Goal: Check status: Check status

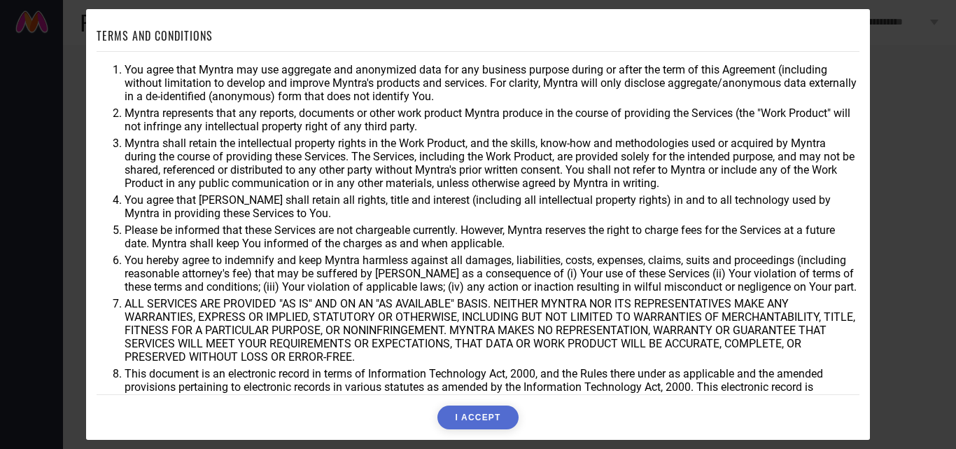
scroll to position [37, 0]
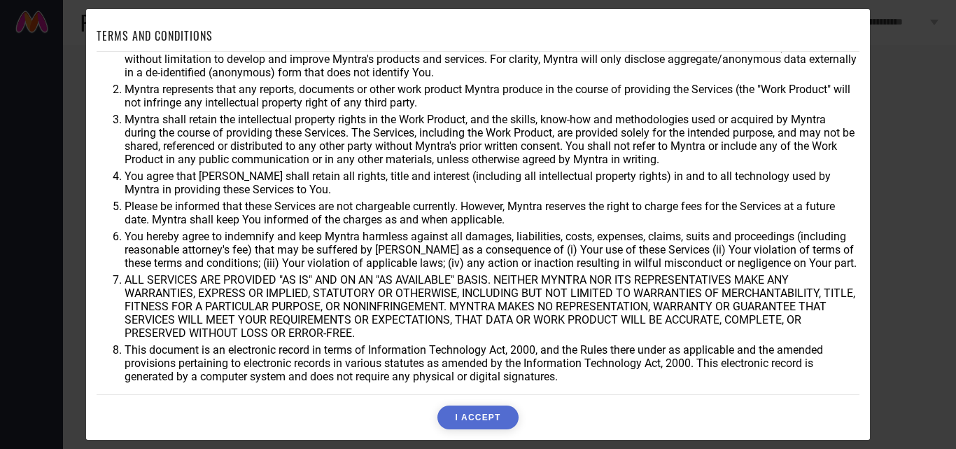
click at [493, 407] on button "I ACCEPT" at bounding box center [478, 417] width 81 height 24
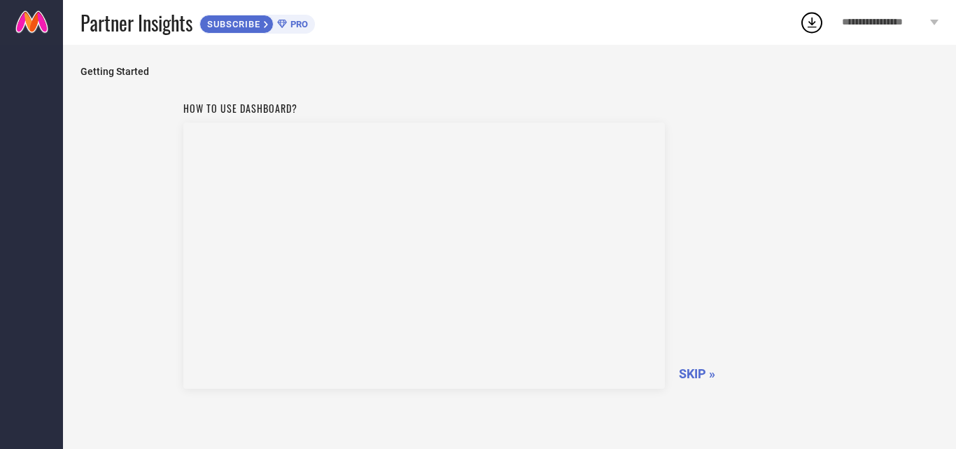
click at [676, 372] on div "How to use dashboard? SKIP »" at bounding box center [509, 243] width 653 height 297
click at [702, 379] on span "SKIP »" at bounding box center [697, 373] width 36 height 15
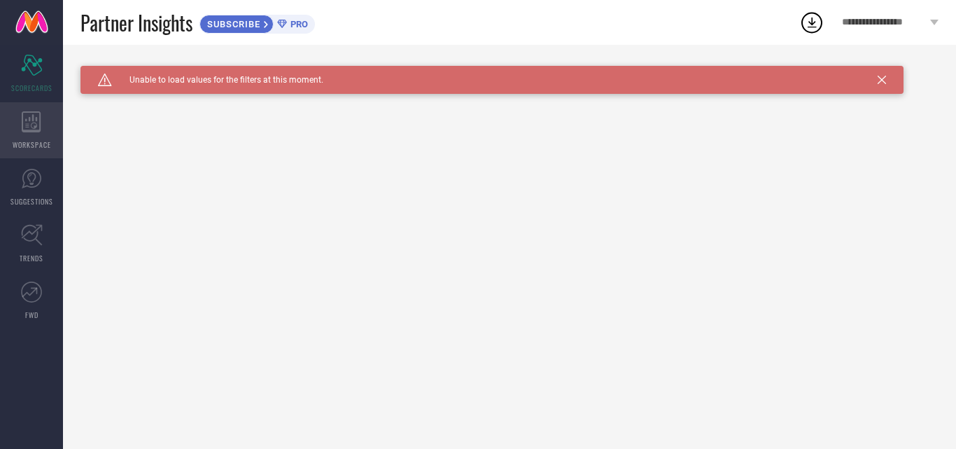
click at [37, 130] on icon at bounding box center [31, 121] width 19 height 21
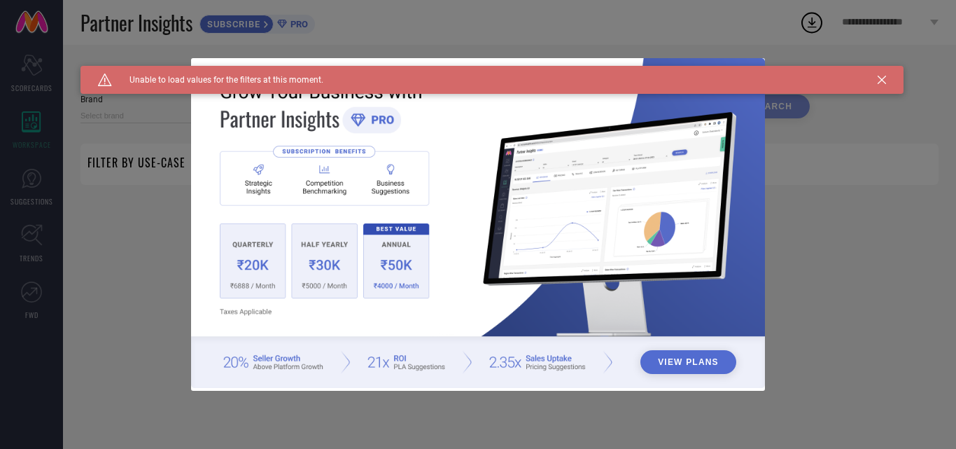
type input "1 STOP FASHION"
type input "All"
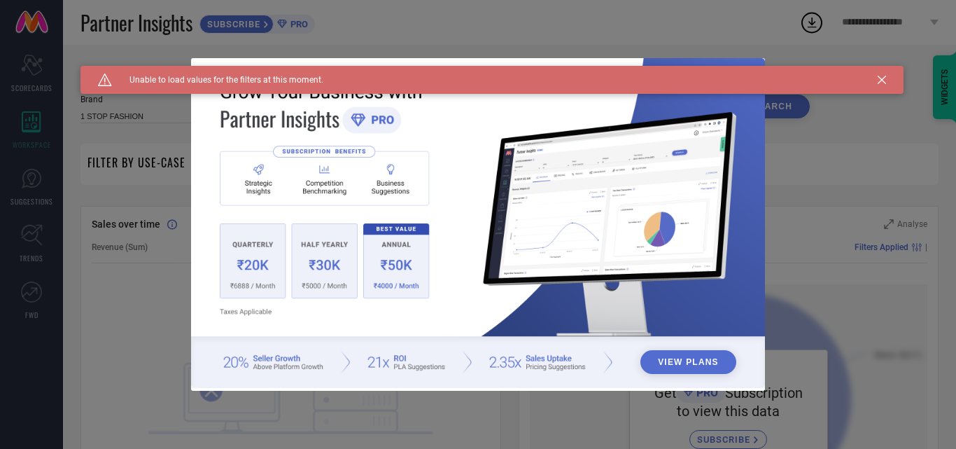
click at [876, 76] on div "Caution Created with Sketch. Unable to load values for the filters at this mome…" at bounding box center [492, 80] width 823 height 28
click at [886, 80] on div "Caution Created with Sketch. Unable to load values for the filters at this mome…" at bounding box center [492, 80] width 823 height 28
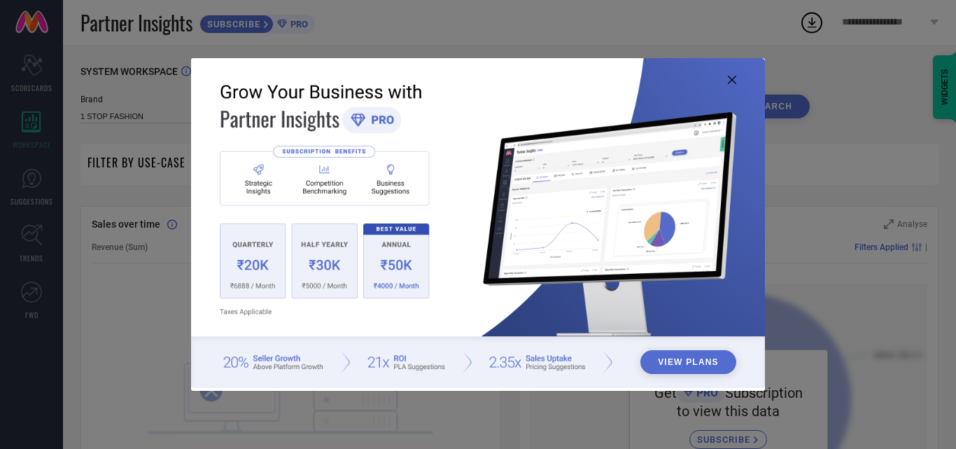
click at [731, 79] on icon at bounding box center [732, 80] width 8 height 8
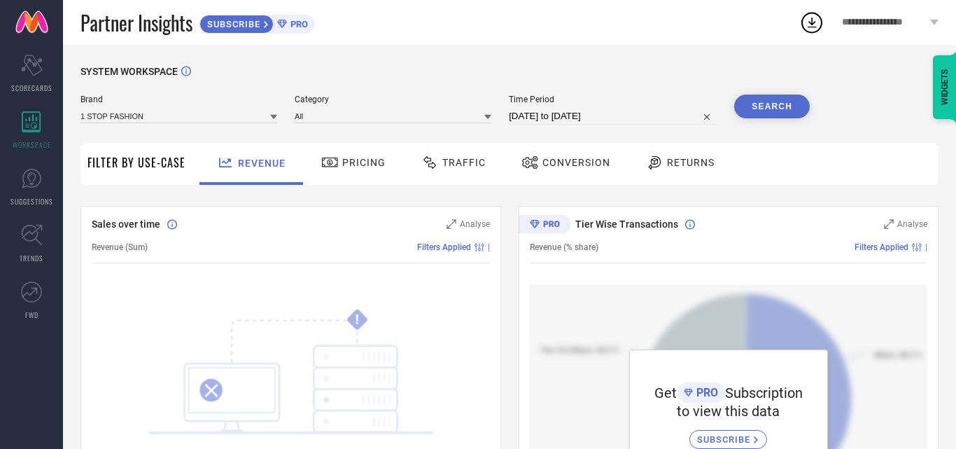
click at [881, 27] on span "**********" at bounding box center [884, 23] width 85 height 12
